Goal: Task Accomplishment & Management: Use online tool/utility

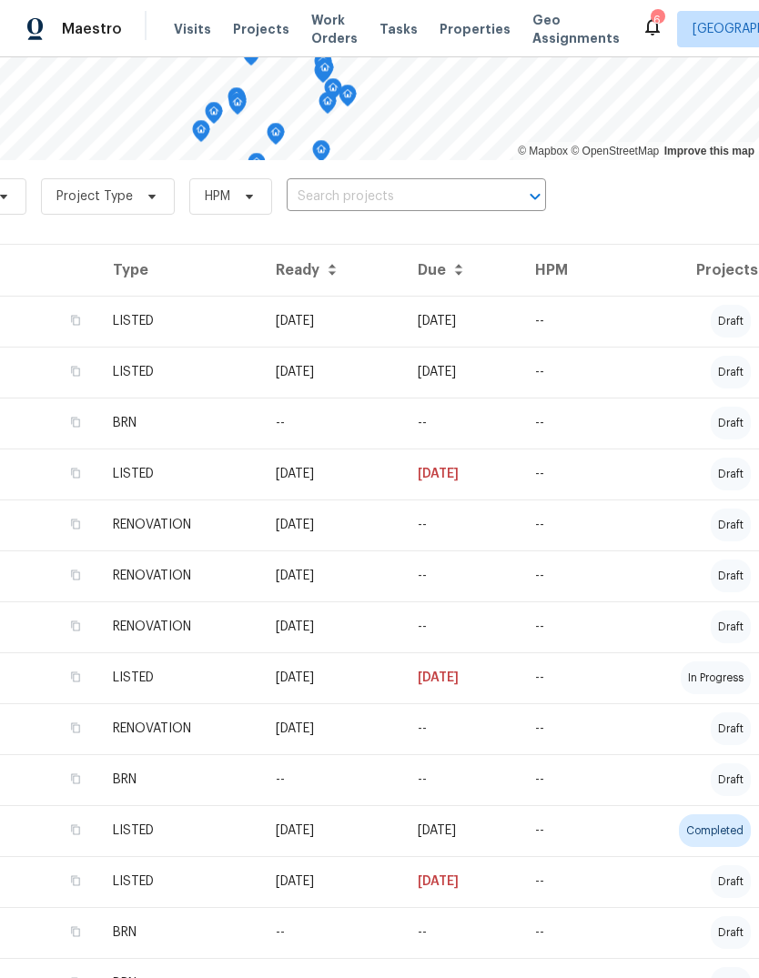
scroll to position [248, 269]
click at [521, 685] on td "[DATE]" at bounding box center [461, 677] width 117 height 51
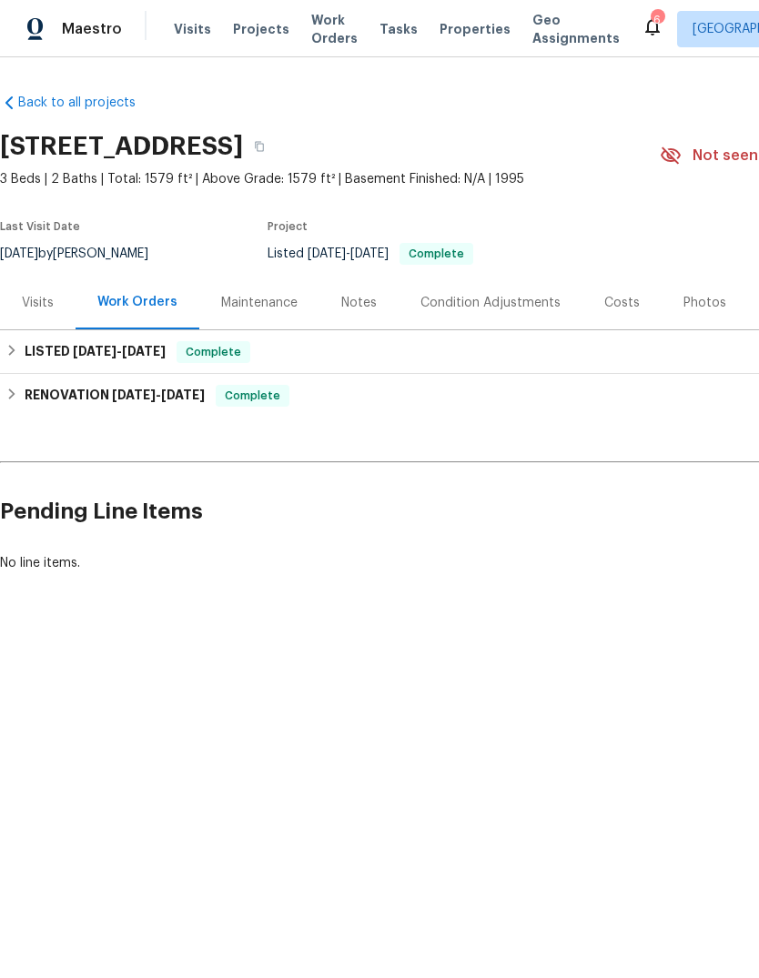
click at [36, 305] on div "Visits" at bounding box center [38, 303] width 32 height 18
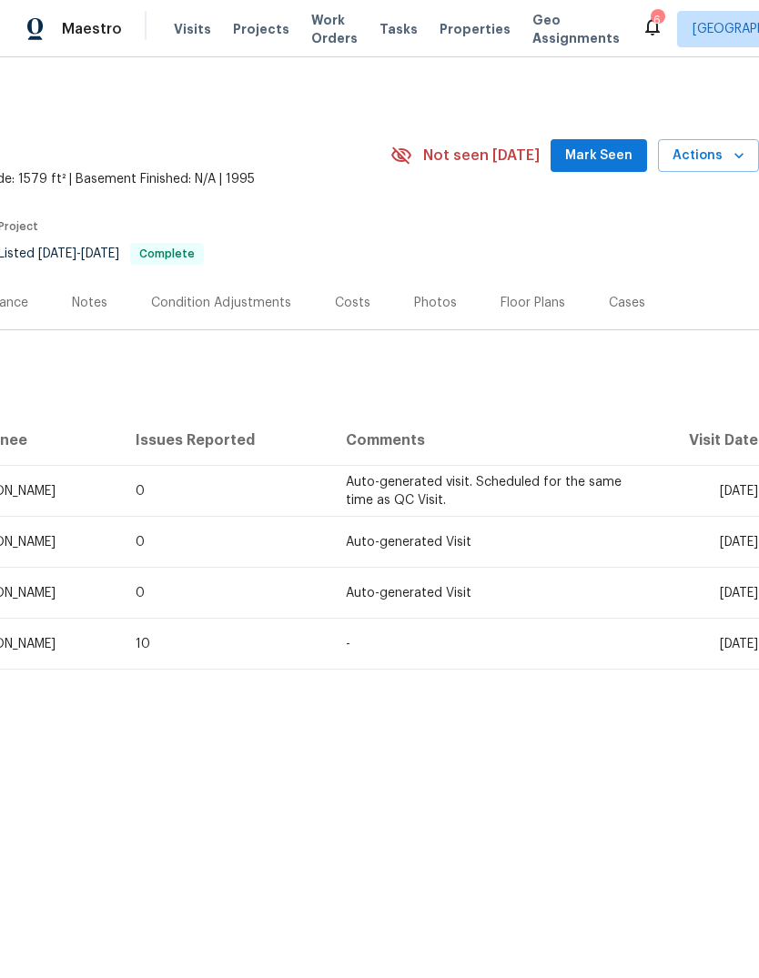
scroll to position [0, 269]
click at [727, 154] on span "Actions" at bounding box center [709, 156] width 72 height 23
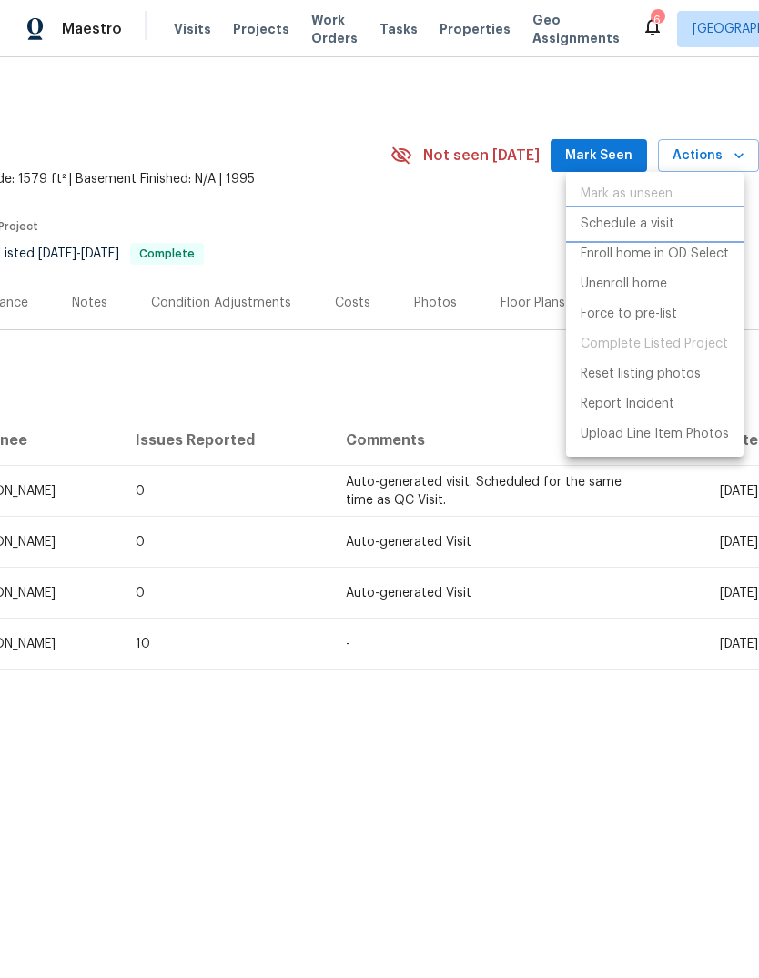
click at [656, 228] on p "Schedule a visit" at bounding box center [628, 224] width 94 height 19
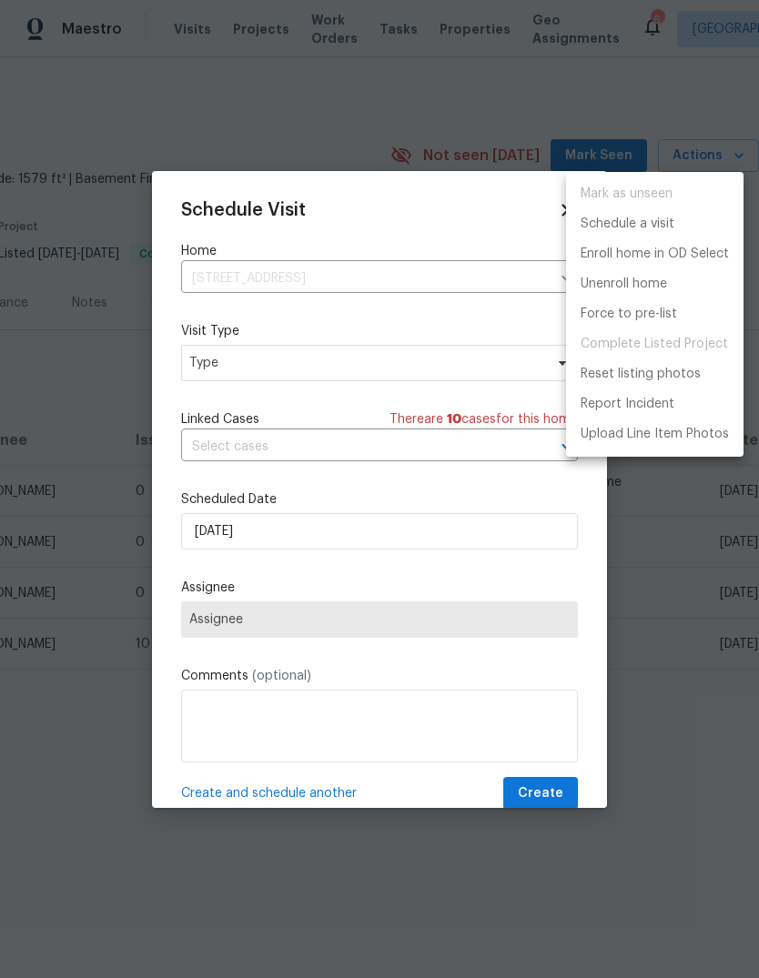
click at [360, 276] on div at bounding box center [379, 489] width 759 height 978
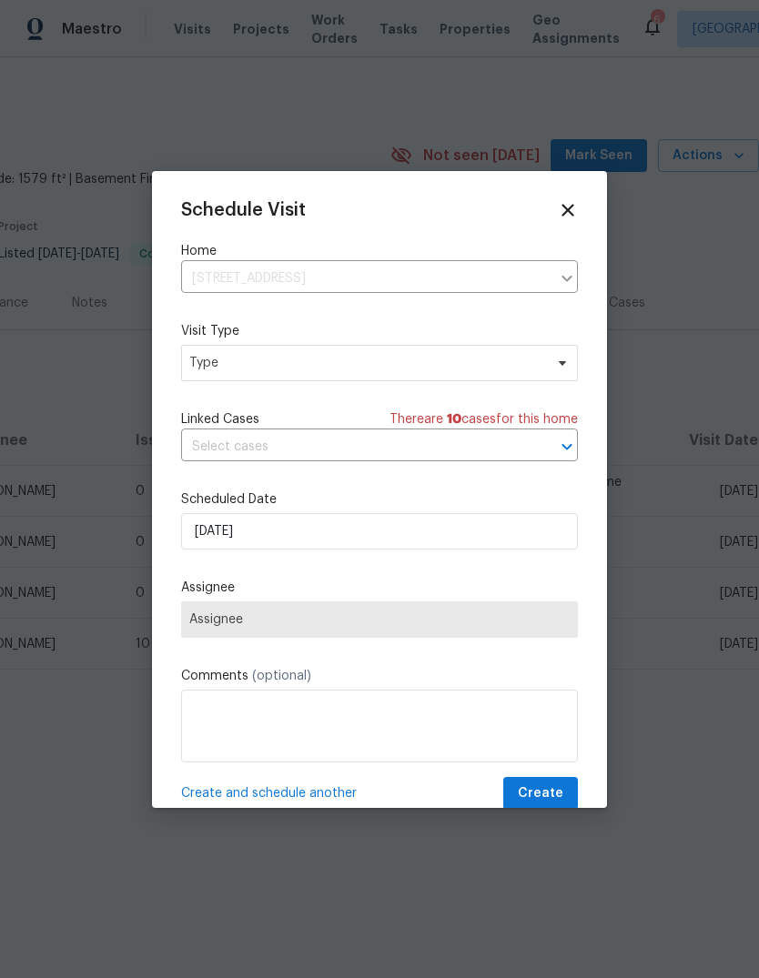
click at [428, 276] on input "[STREET_ADDRESS]" at bounding box center [366, 279] width 370 height 28
click at [464, 271] on input "[STREET_ADDRESS]" at bounding box center [366, 279] width 370 height 28
click at [577, 270] on div at bounding box center [566, 278] width 24 height 25
click at [555, 277] on div at bounding box center [566, 278] width 24 height 25
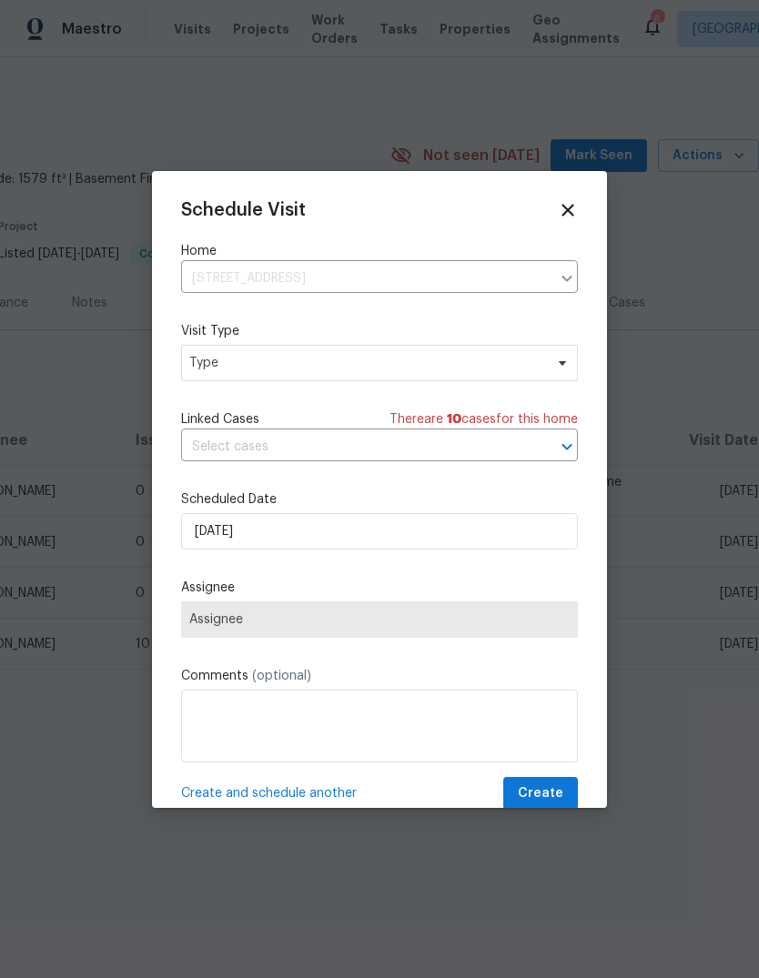
click at [566, 205] on icon at bounding box center [568, 210] width 20 height 20
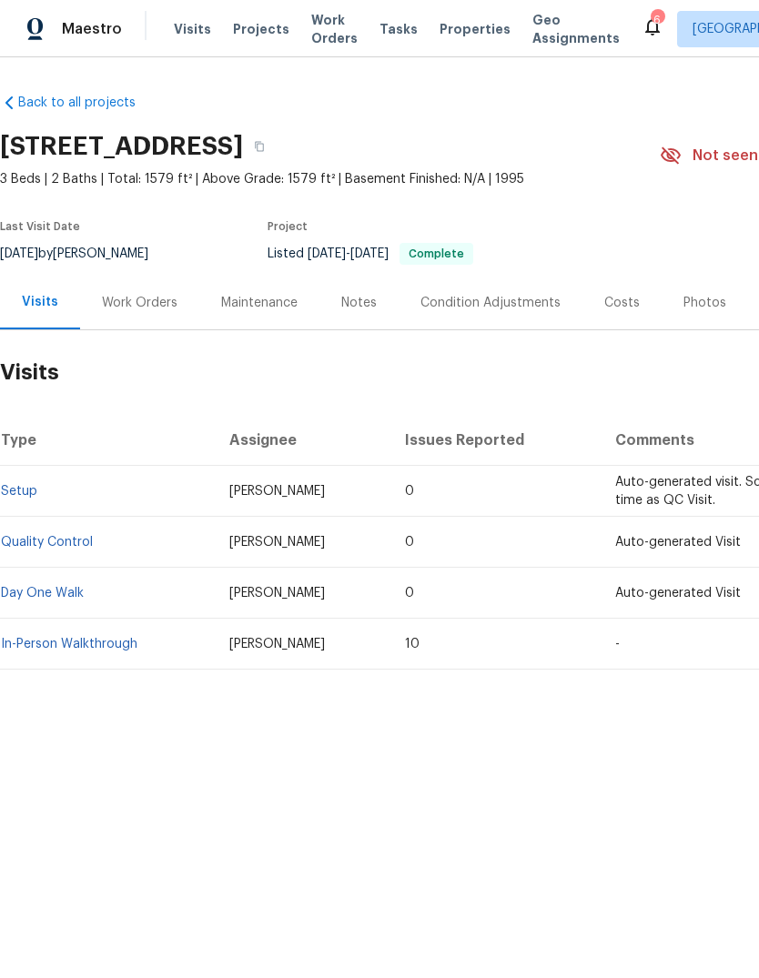
scroll to position [0, 0]
click at [265, 143] on icon "button" at bounding box center [259, 146] width 11 height 11
click at [128, 316] on div "Work Orders" at bounding box center [139, 303] width 119 height 54
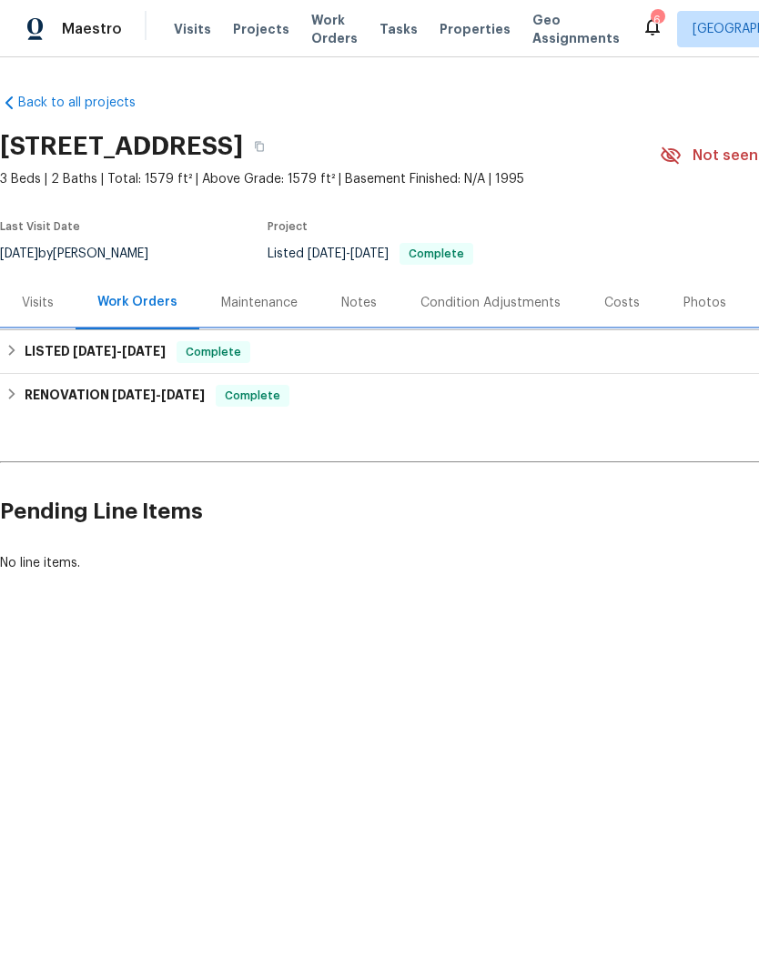
click at [584, 348] on div "LISTED [DATE] - [DATE] Complete" at bounding box center [514, 352] width 1018 height 22
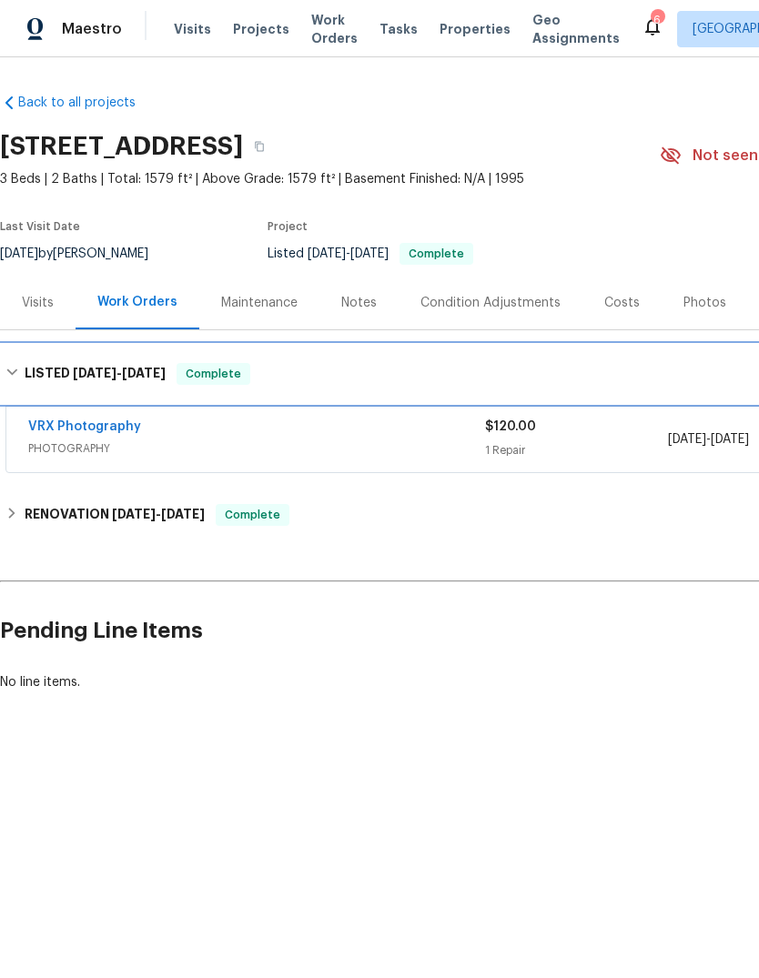
click at [593, 372] on div "LISTED [DATE] - [DATE] Complete" at bounding box center [514, 374] width 1018 height 22
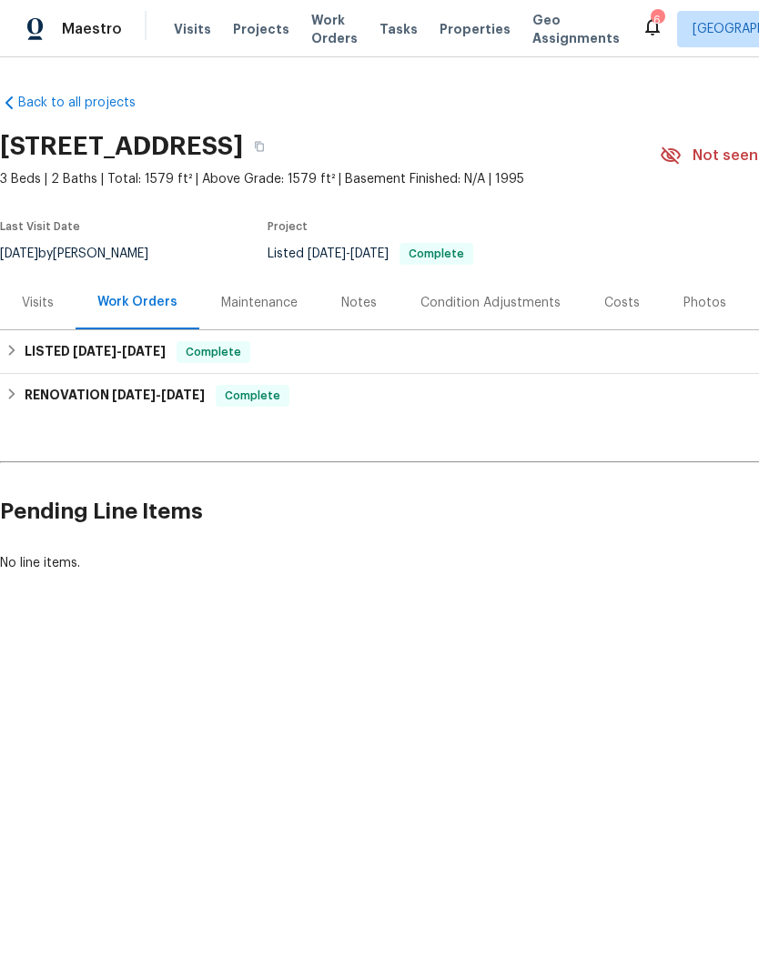
click at [248, 27] on span "Projects" at bounding box center [261, 29] width 56 height 18
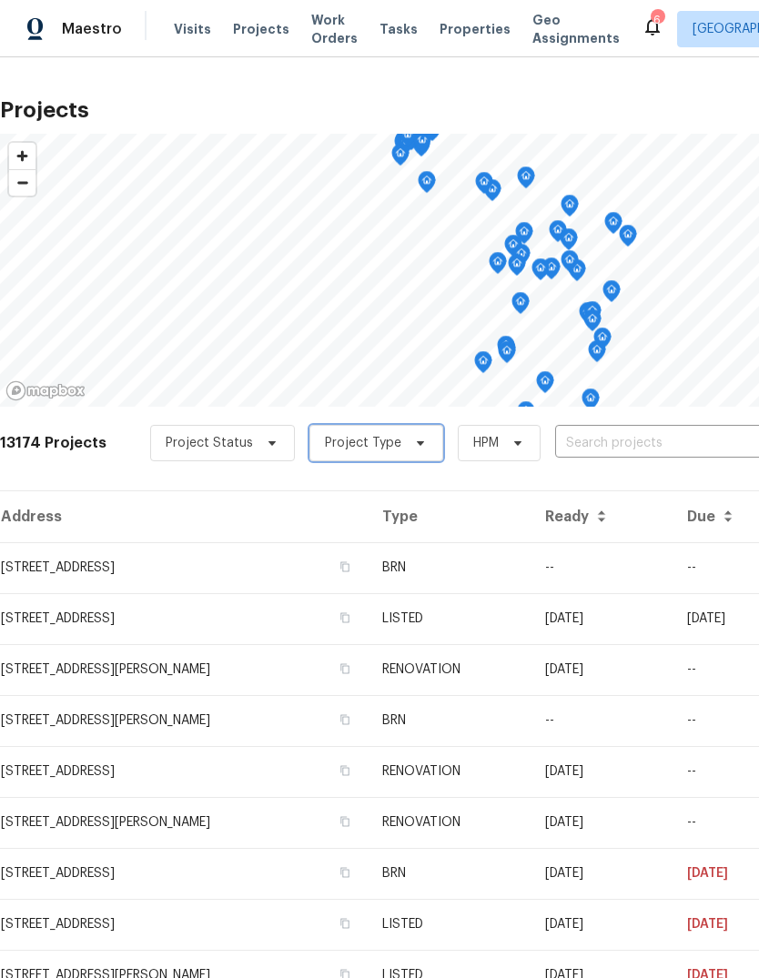
click at [370, 453] on span "Project Type" at bounding box center [376, 443] width 134 height 36
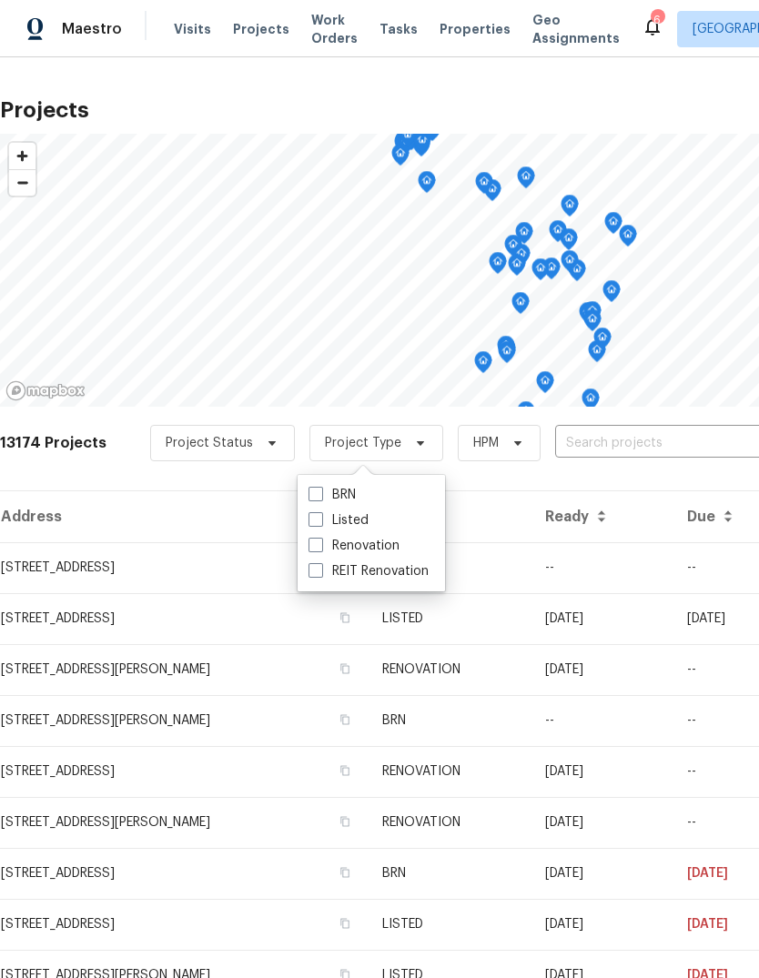
click at [319, 544] on span at bounding box center [316, 545] width 15 height 15
click at [319, 544] on input "Renovation" at bounding box center [315, 543] width 12 height 12
checkbox input "true"
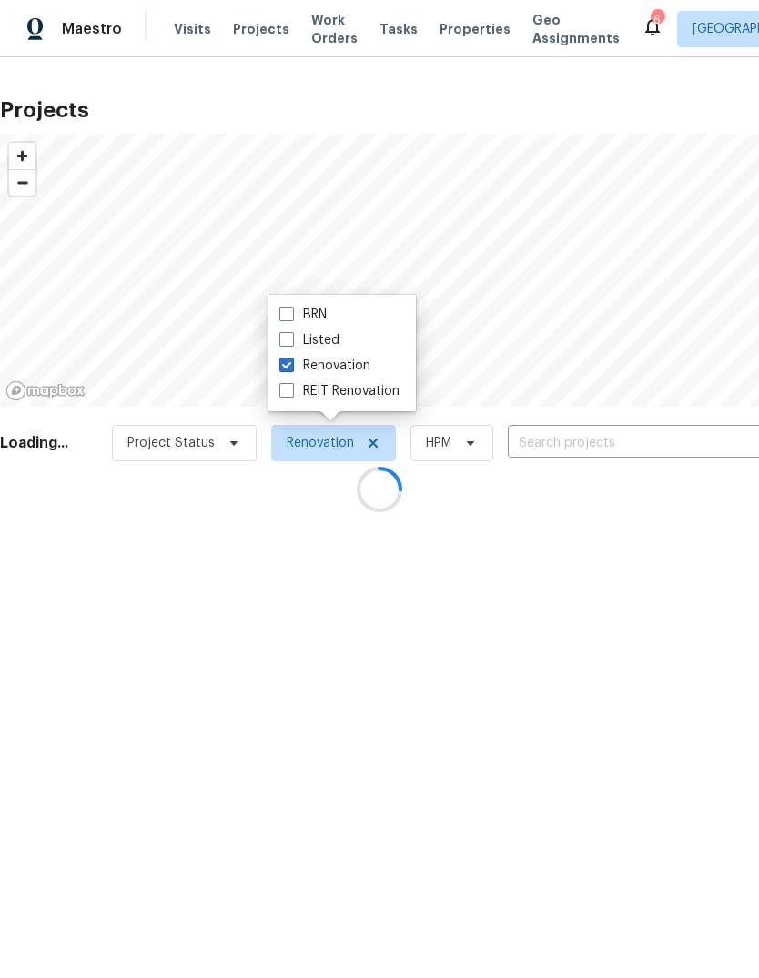
click at [93, 437] on div at bounding box center [379, 489] width 759 height 978
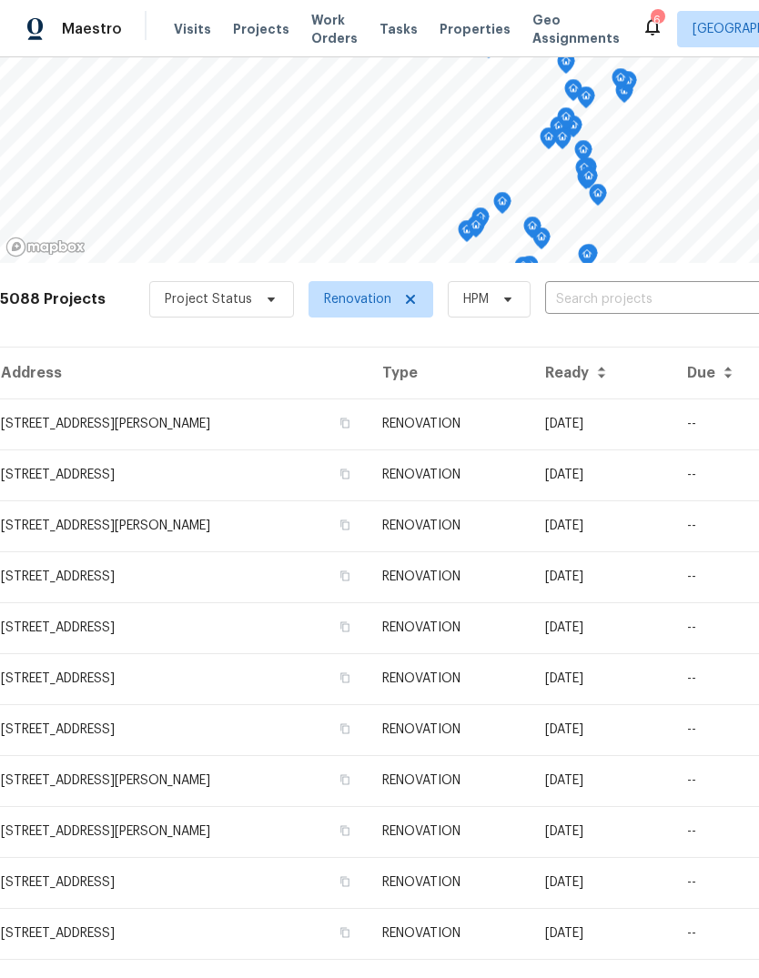
scroll to position [144, 0]
click at [238, 296] on span "Project Status" at bounding box center [208, 299] width 87 height 18
click at [465, 307] on span "HPM" at bounding box center [475, 299] width 25 height 18
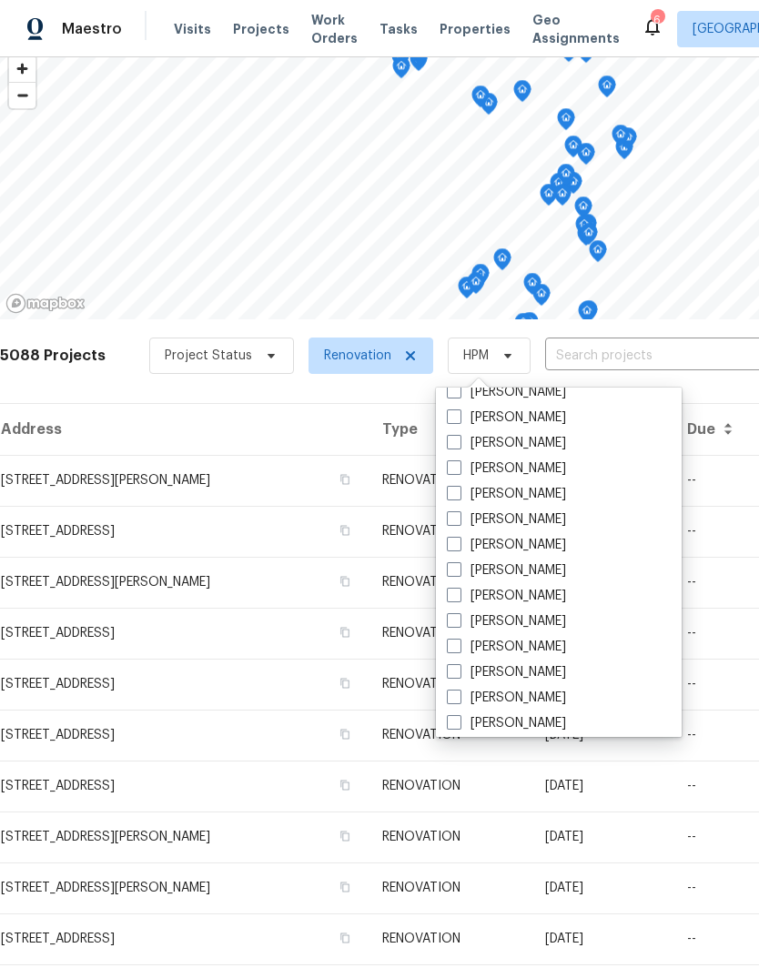
scroll to position [125, 0]
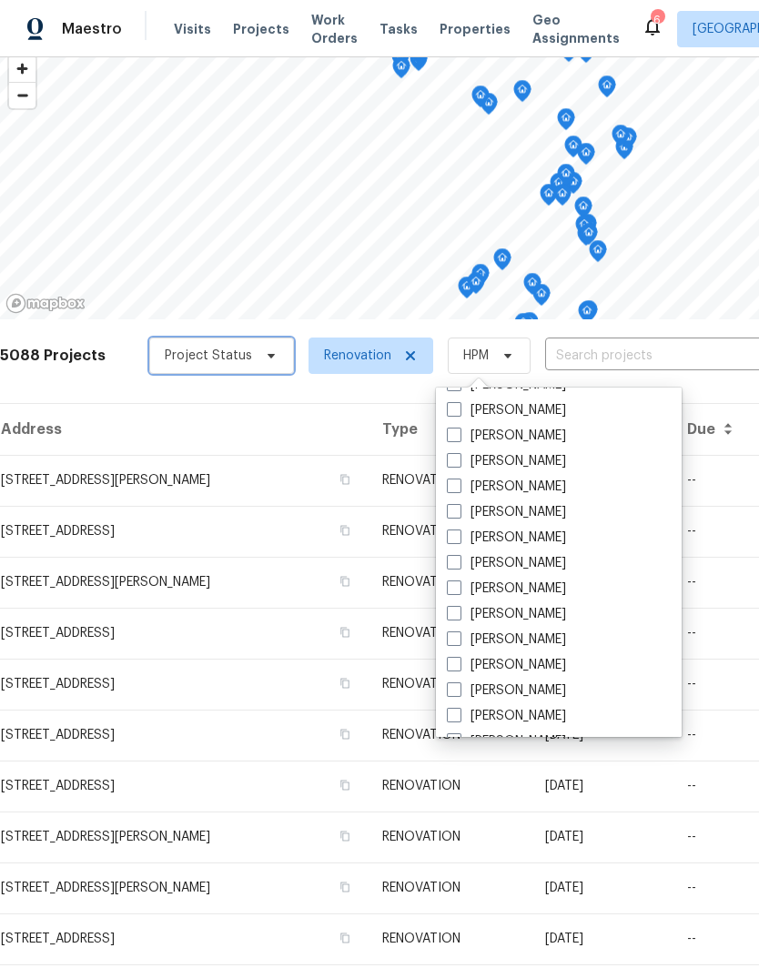
click at [222, 361] on span "Project Status" at bounding box center [208, 356] width 87 height 18
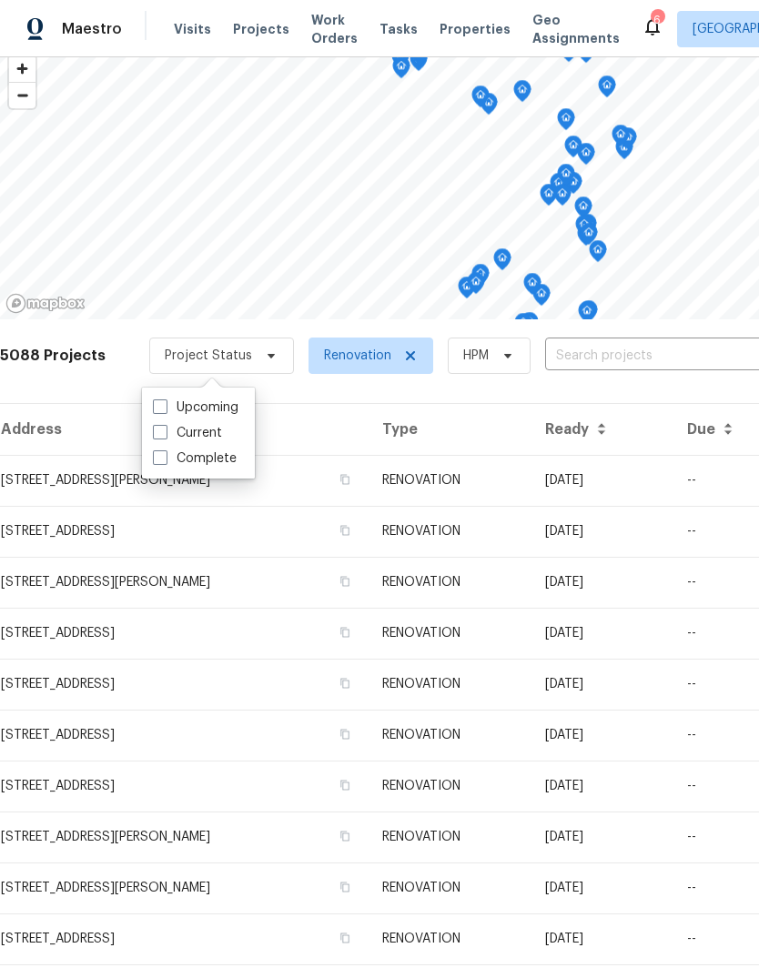
click at [164, 431] on span at bounding box center [160, 432] width 15 height 15
click at [164, 431] on input "Current" at bounding box center [159, 430] width 12 height 12
checkbox input "true"
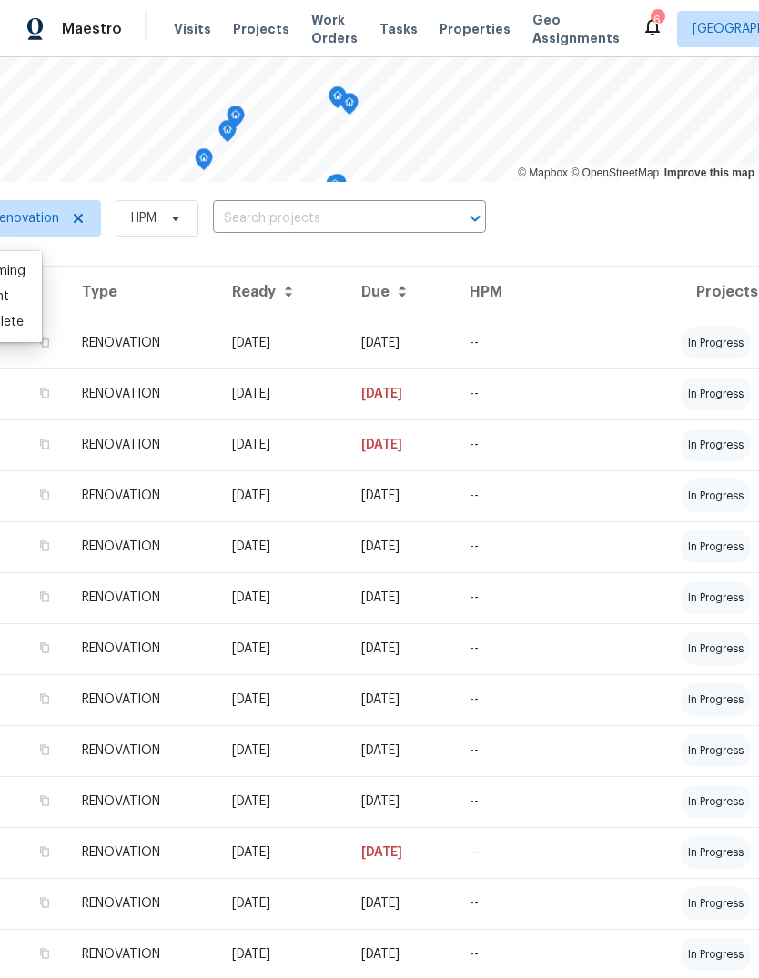
scroll to position [223, 269]
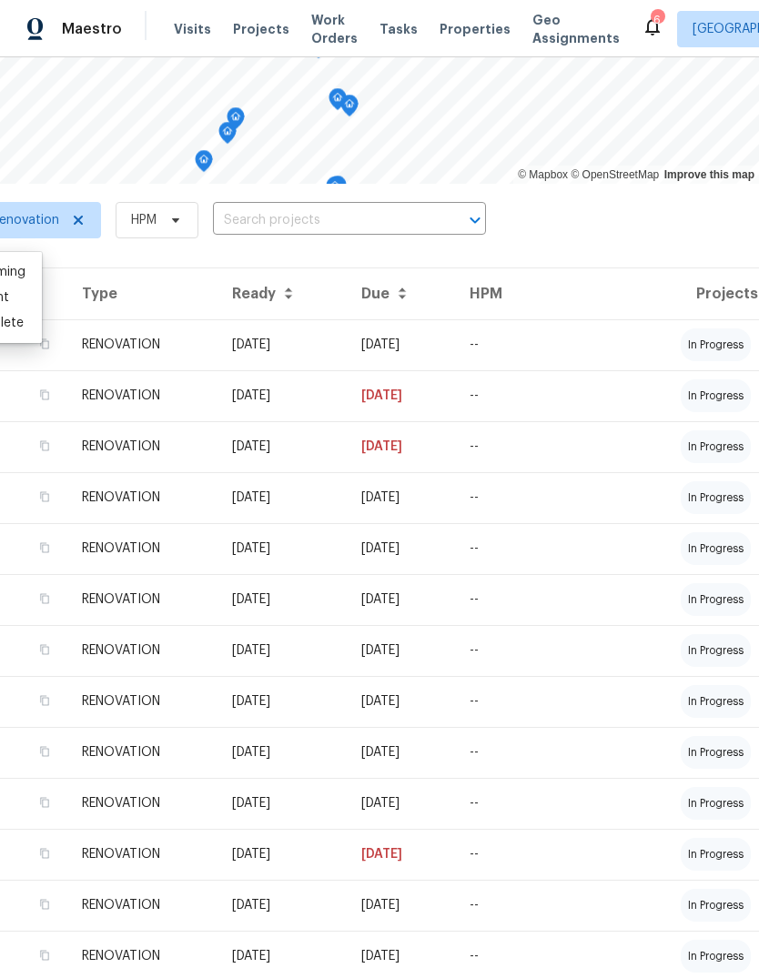
click at [593, 342] on td "--" at bounding box center [542, 344] width 174 height 51
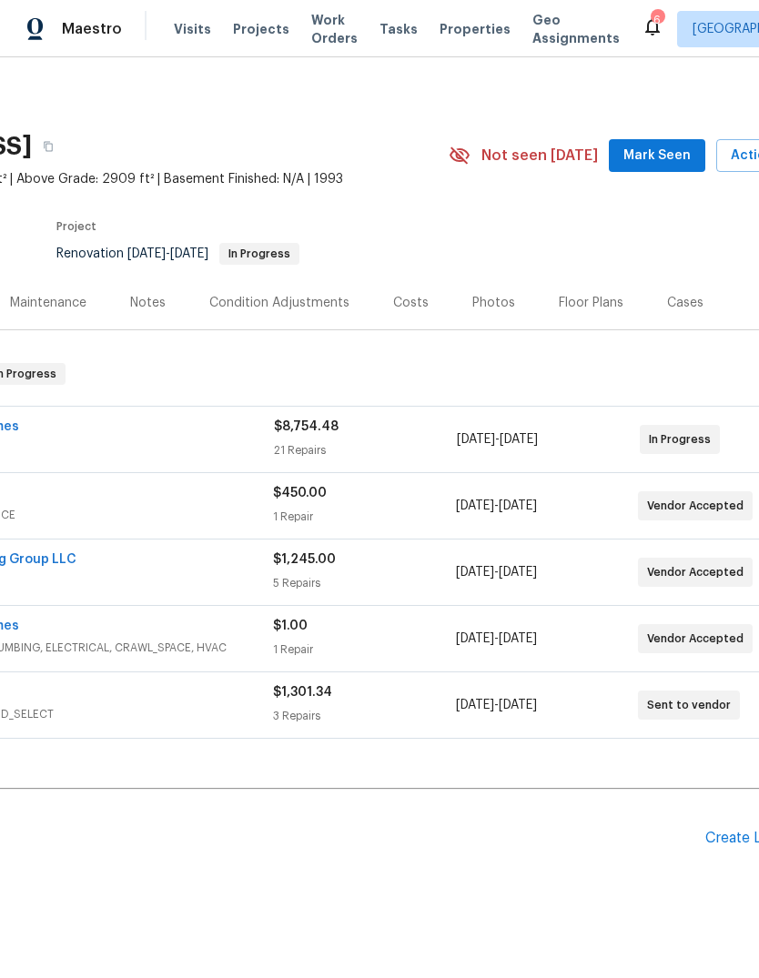
scroll to position [0, 210]
click at [55, 144] on icon "button" at bounding box center [49, 146] width 11 height 11
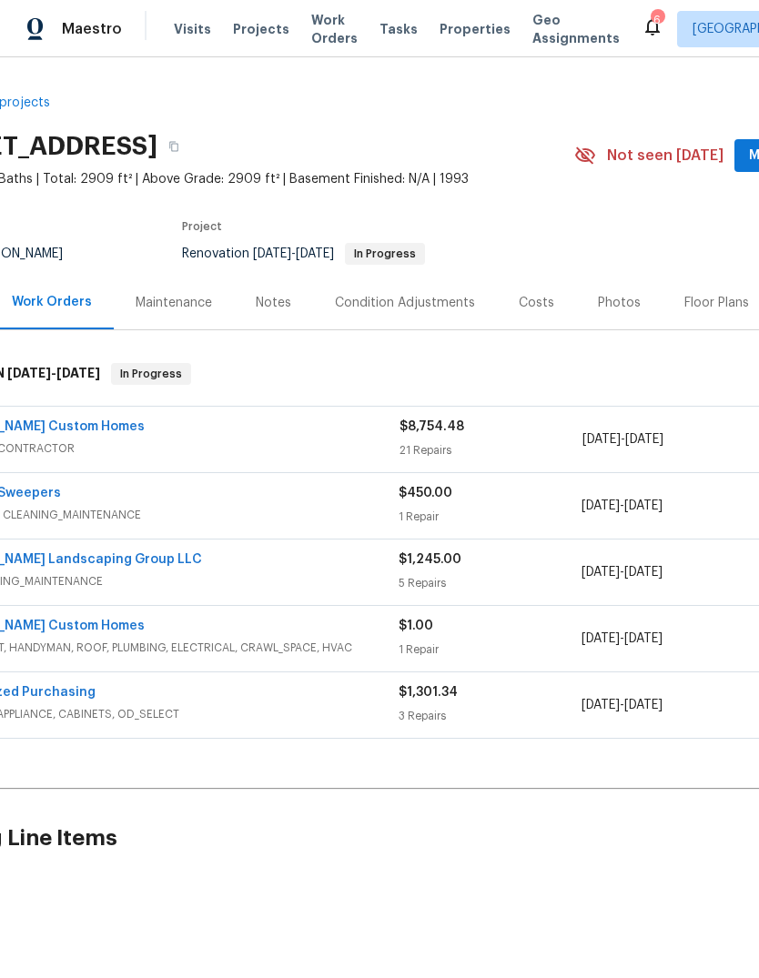
scroll to position [0, 81]
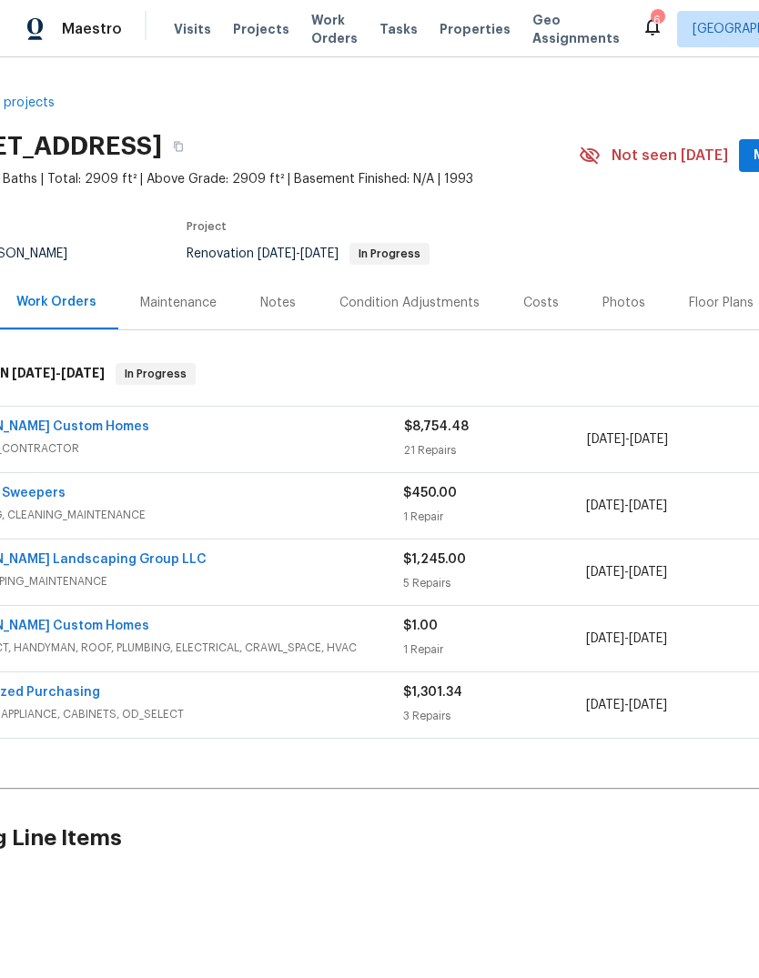
click at [184, 142] on icon "button" at bounding box center [178, 146] width 11 height 11
click at [184, 150] on icon "button" at bounding box center [178, 146] width 11 height 11
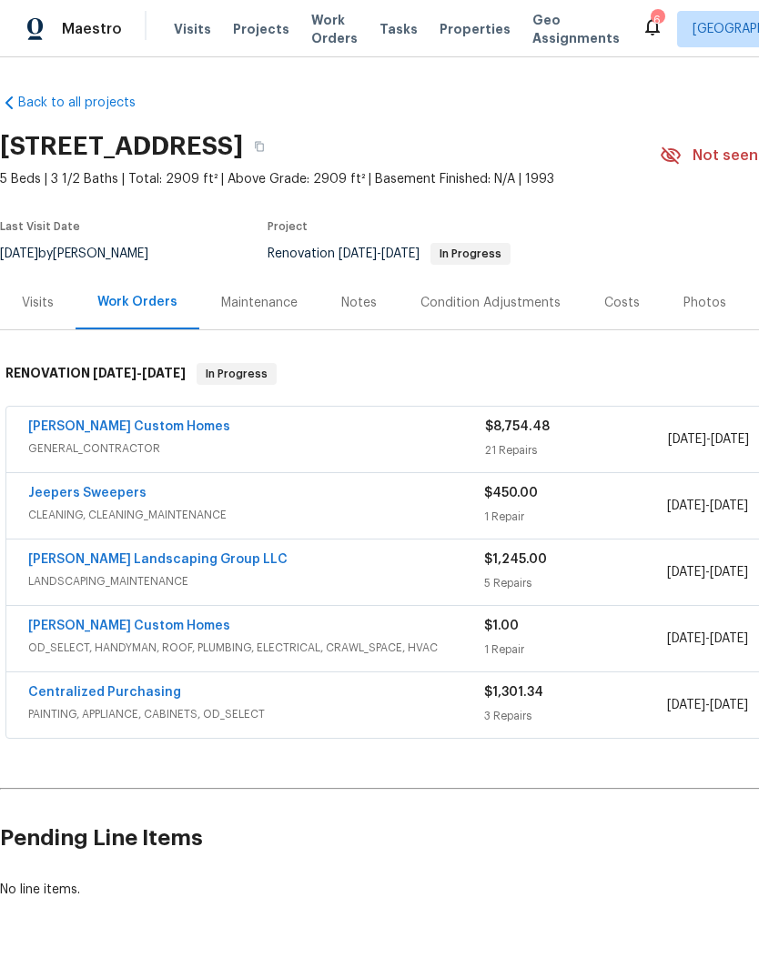
scroll to position [0, 0]
click at [276, 140] on button "button" at bounding box center [259, 146] width 33 height 33
